Goal: Check status: Check status

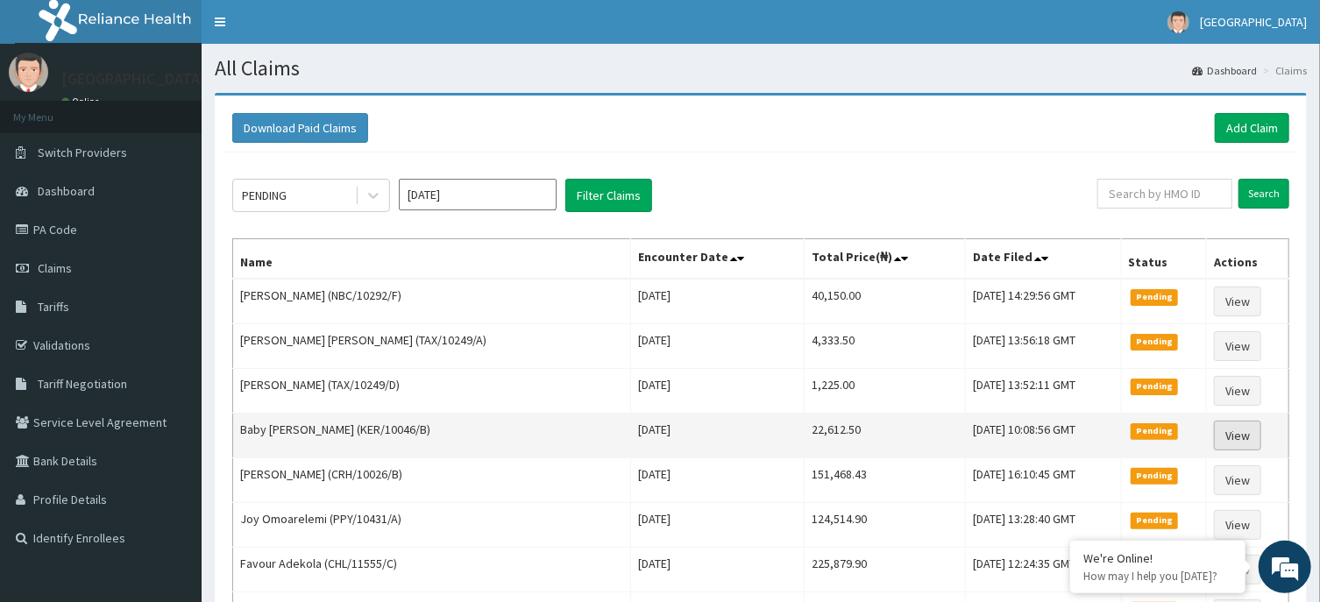
click at [1228, 431] on link "View" at bounding box center [1237, 436] width 47 height 30
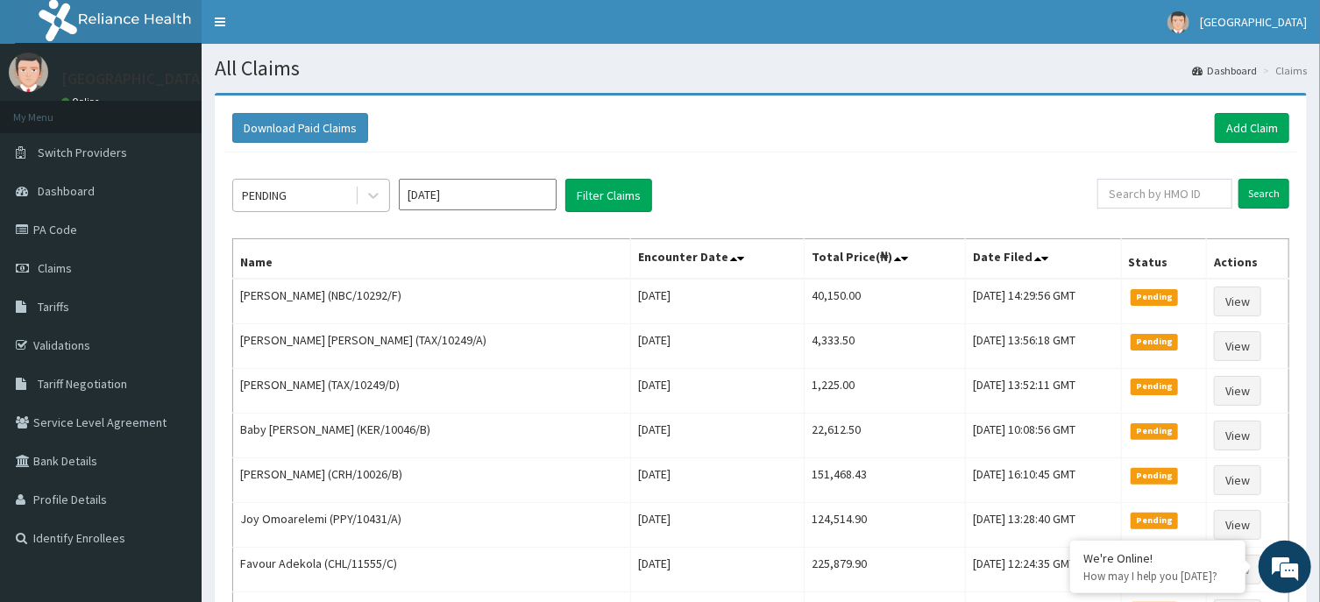
click at [279, 192] on div "PENDING" at bounding box center [264, 196] width 45 height 18
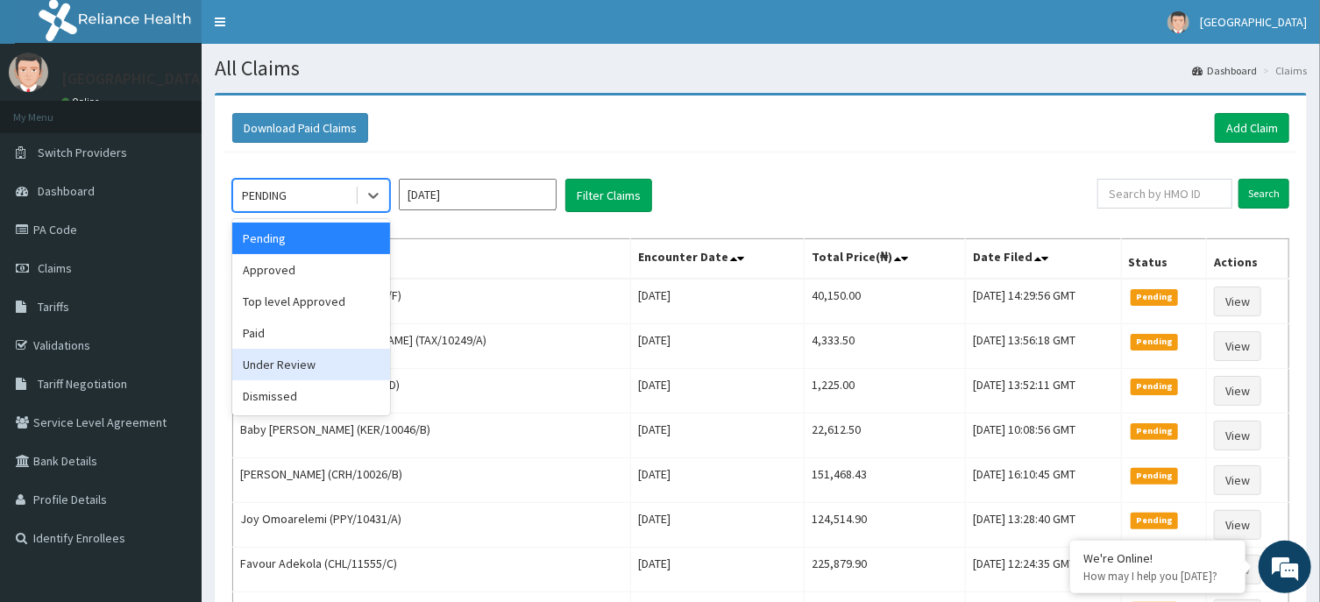
click at [330, 366] on div "Under Review" at bounding box center [311, 365] width 158 height 32
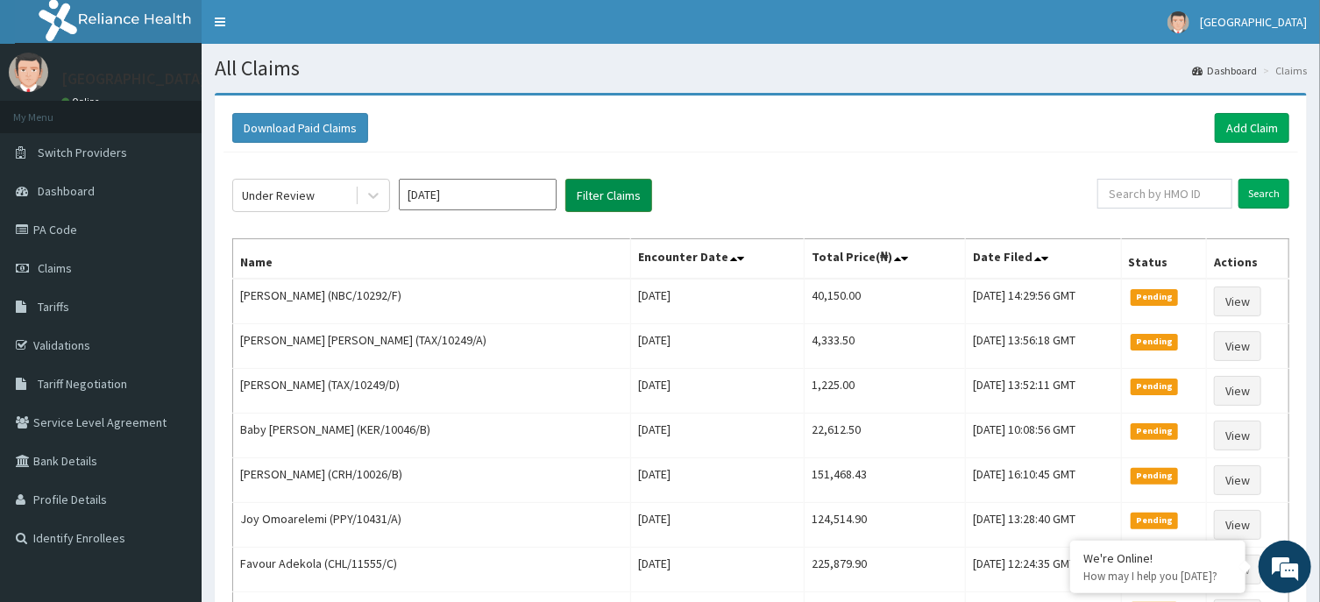
click at [601, 195] on button "Filter Claims" at bounding box center [608, 195] width 87 height 33
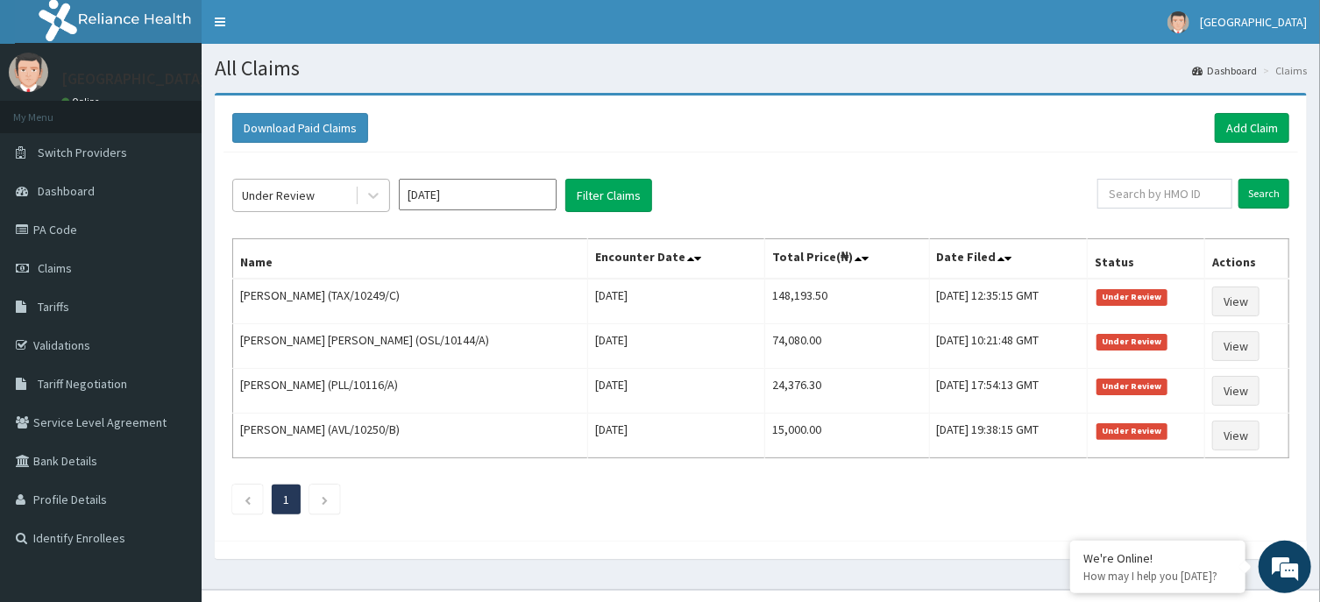
click at [293, 185] on div "Under Review" at bounding box center [294, 195] width 122 height 28
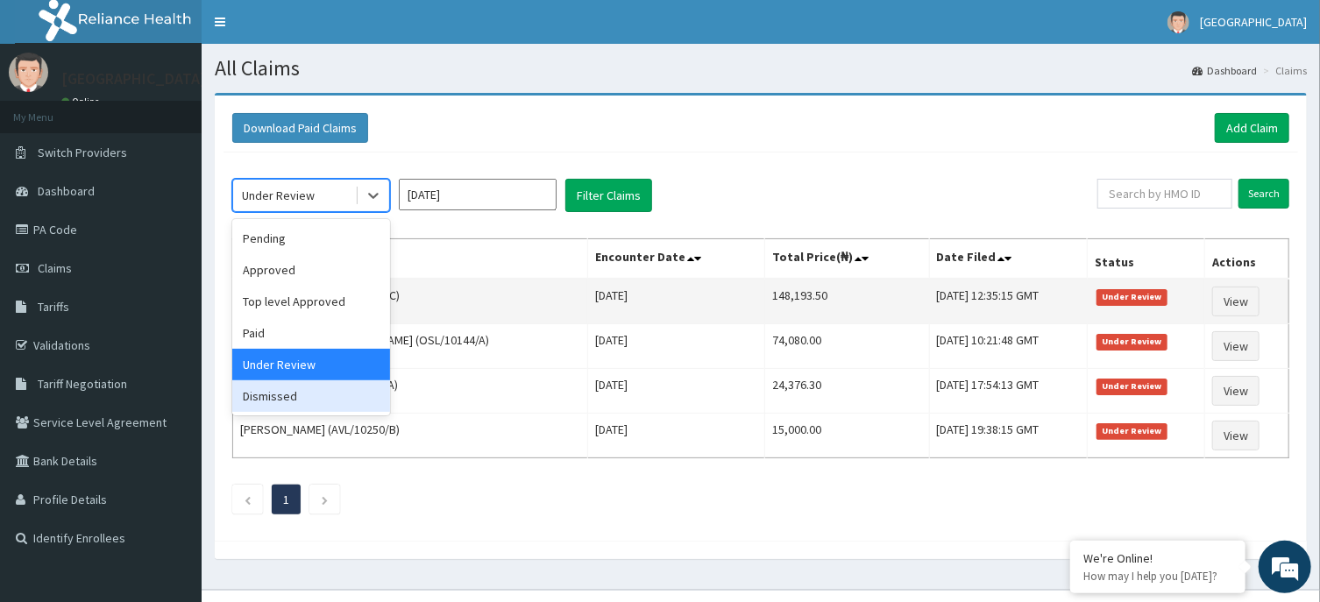
drag, startPoint x: 285, startPoint y: 393, endPoint x: 454, endPoint y: 288, distance: 198.7
click at [286, 393] on div "Dismissed" at bounding box center [311, 396] width 158 height 32
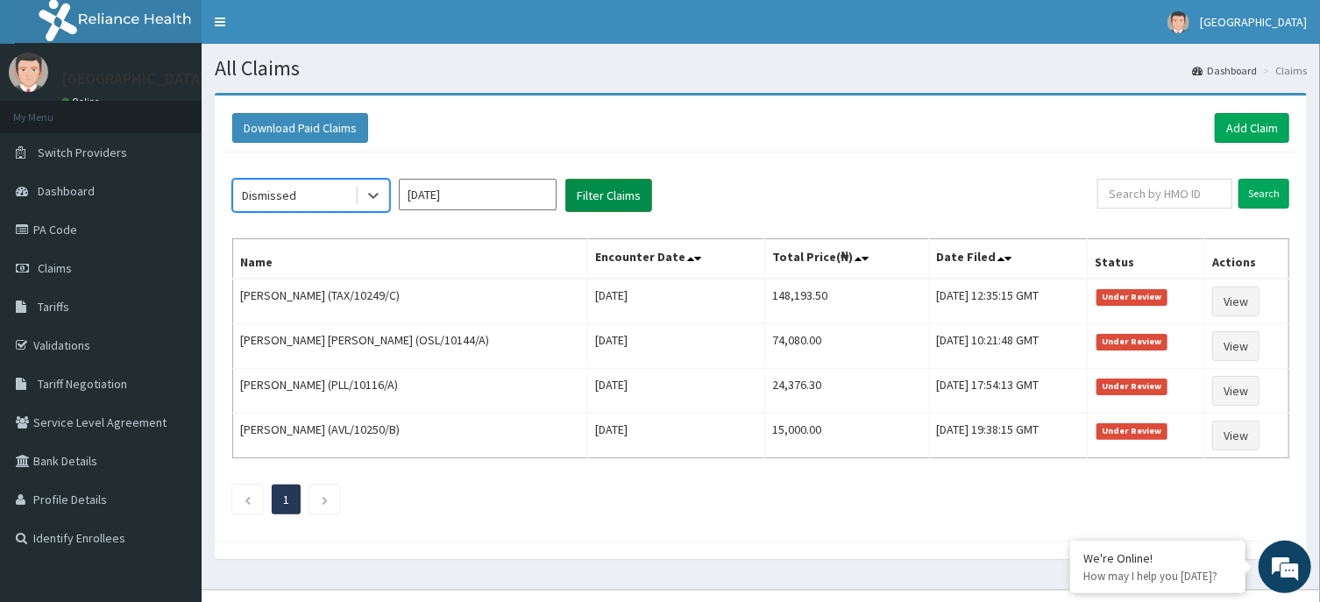
click at [585, 198] on button "Filter Claims" at bounding box center [608, 195] width 87 height 33
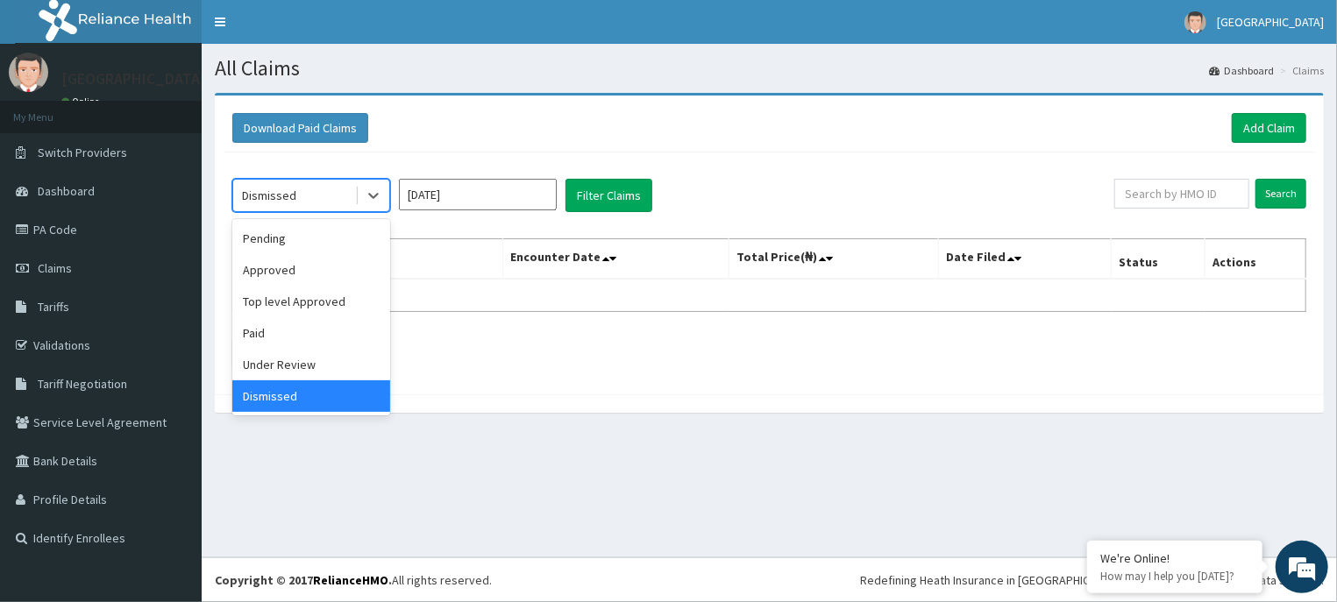
click at [255, 195] on div "Dismissed" at bounding box center [269, 196] width 54 height 18
click at [283, 263] on div "Approved" at bounding box center [311, 270] width 158 height 32
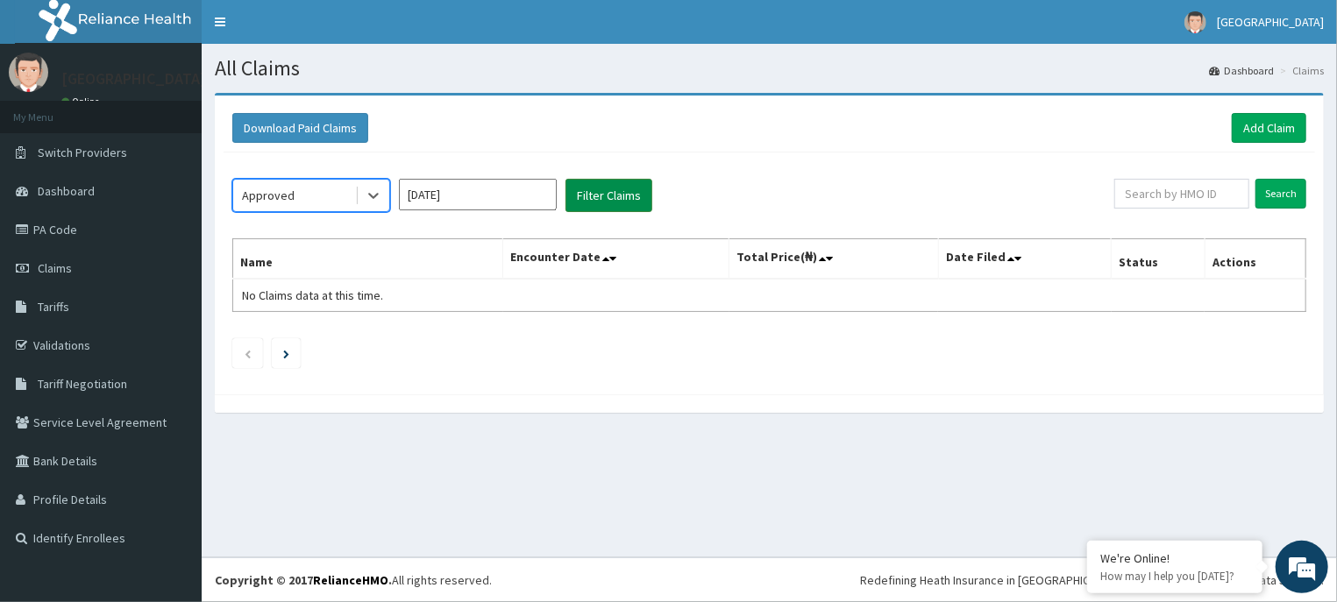
click at [574, 195] on button "Filter Claims" at bounding box center [608, 195] width 87 height 33
click at [586, 194] on button "Filter Claims" at bounding box center [608, 195] width 87 height 33
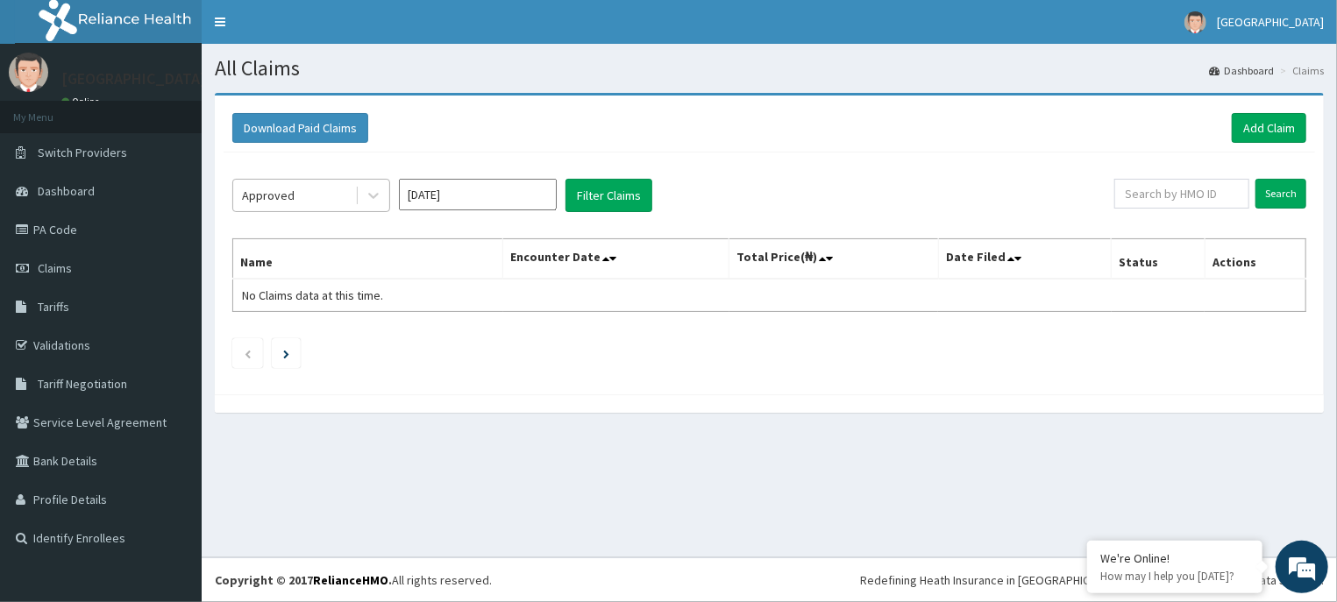
click at [318, 194] on div "Approved" at bounding box center [294, 195] width 122 height 28
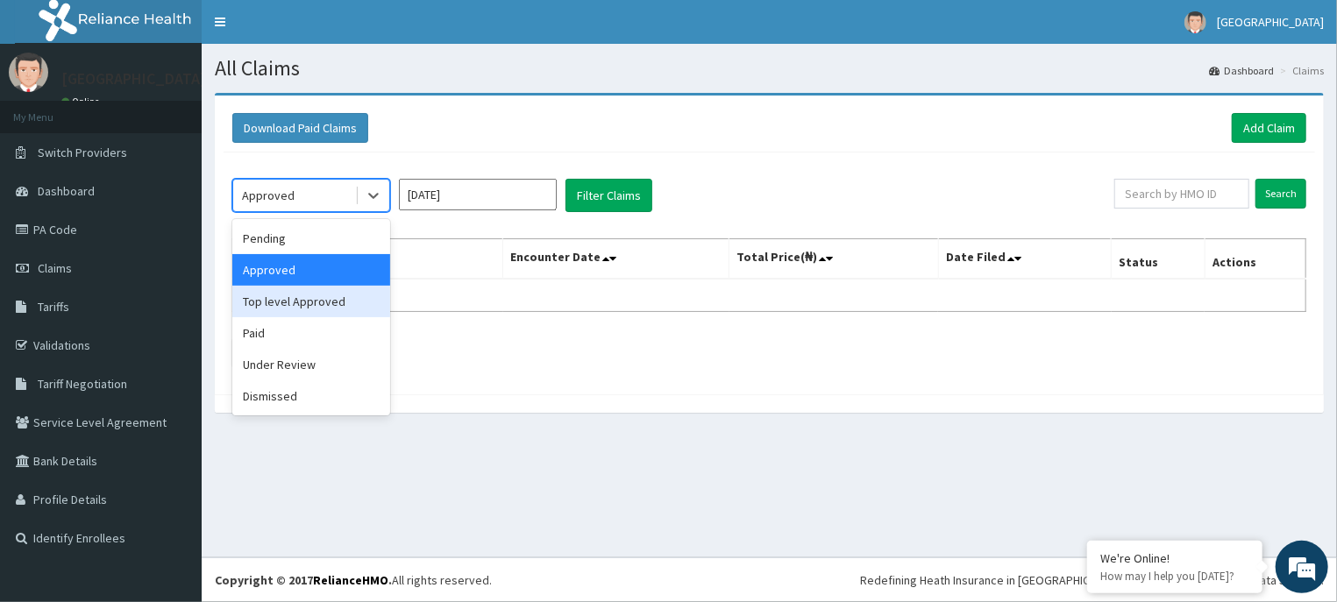
drag, startPoint x: 311, startPoint y: 299, endPoint x: 334, endPoint y: 295, distance: 23.2
click at [312, 296] on div "Top level Approved" at bounding box center [311, 302] width 158 height 32
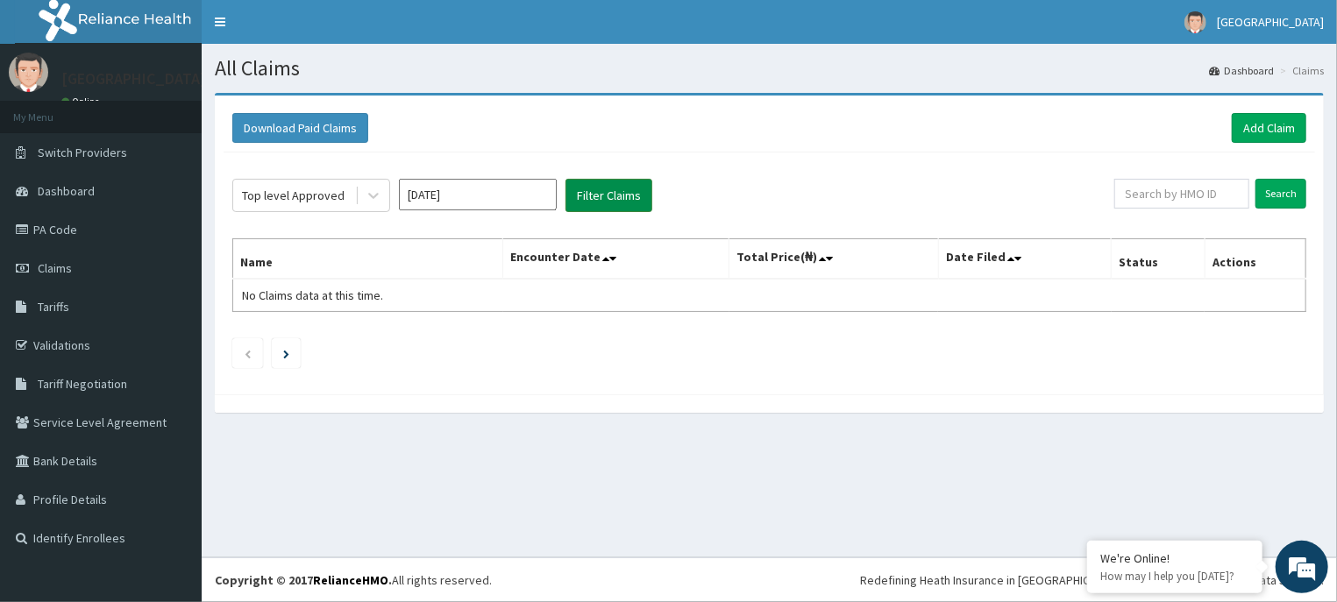
click at [579, 193] on button "Filter Claims" at bounding box center [608, 195] width 87 height 33
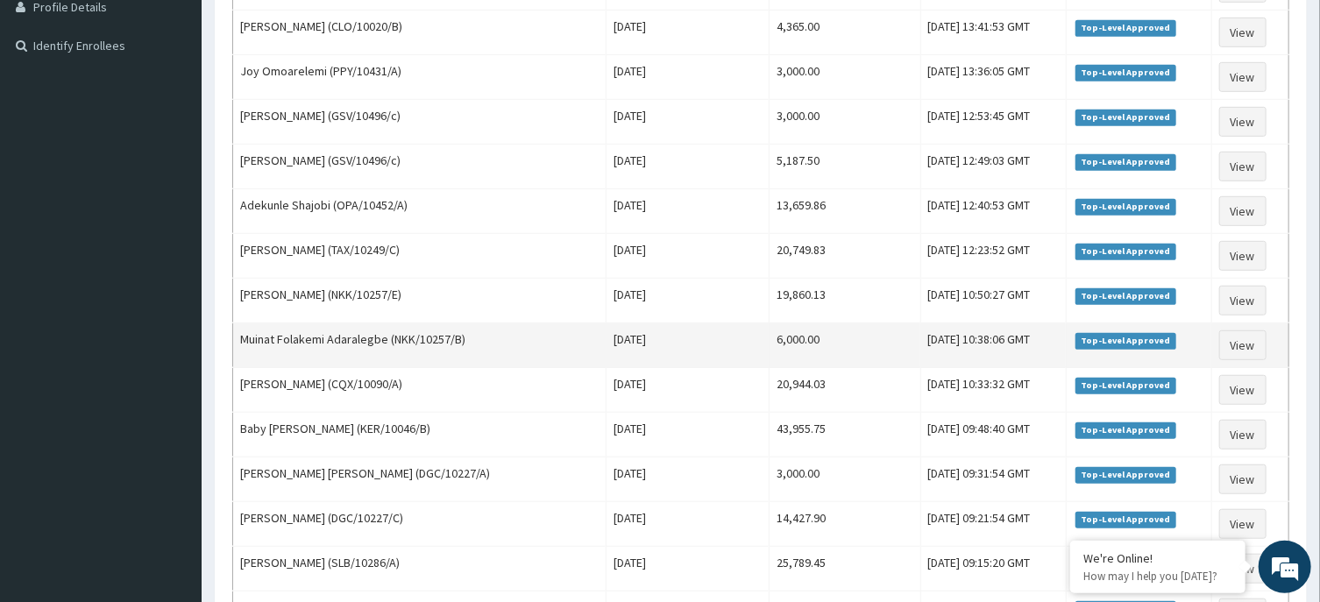
scroll to position [751, 0]
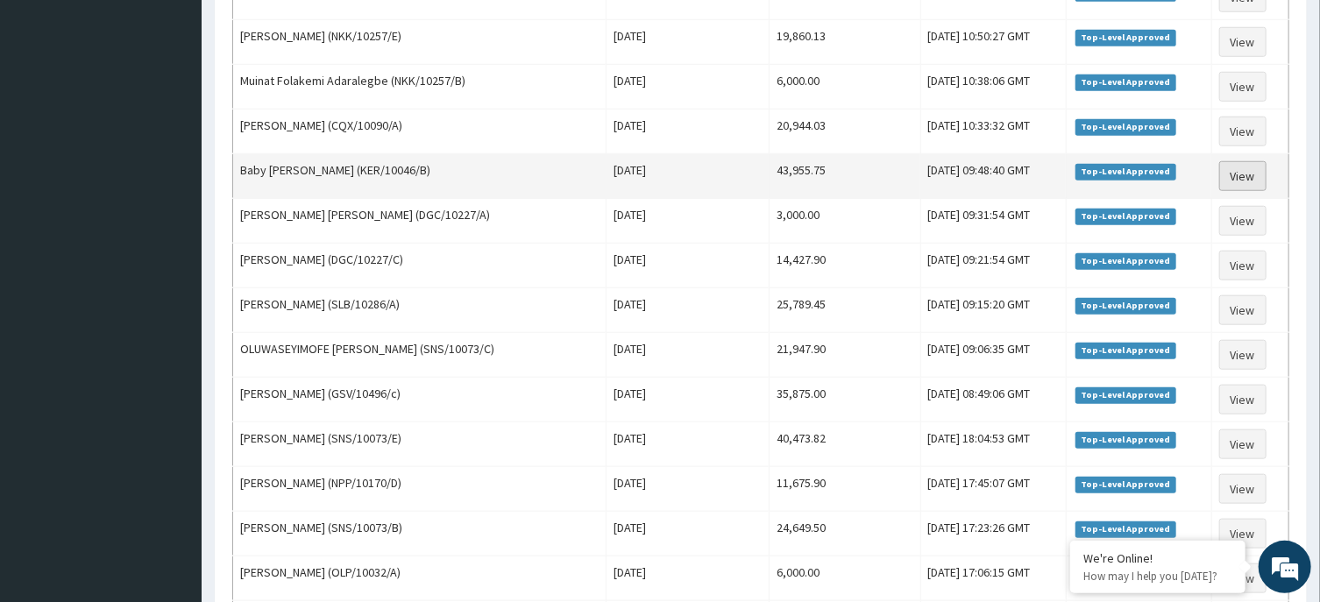
click at [1232, 178] on link "View" at bounding box center [1242, 176] width 47 height 30
